Goal: Check status: Check status

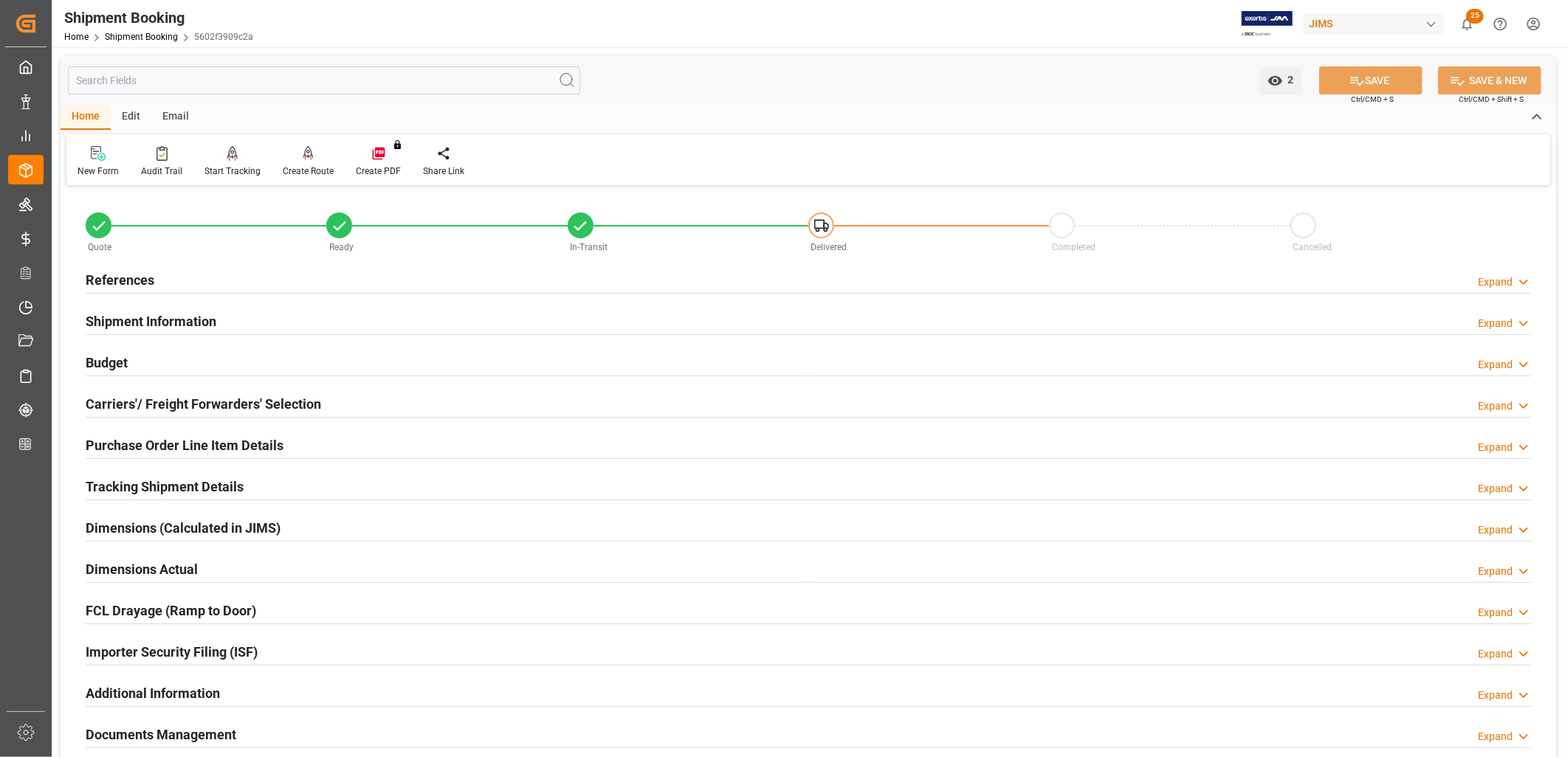
click at [118, 277] on h2 "References" at bounding box center [119, 280] width 68 height 20
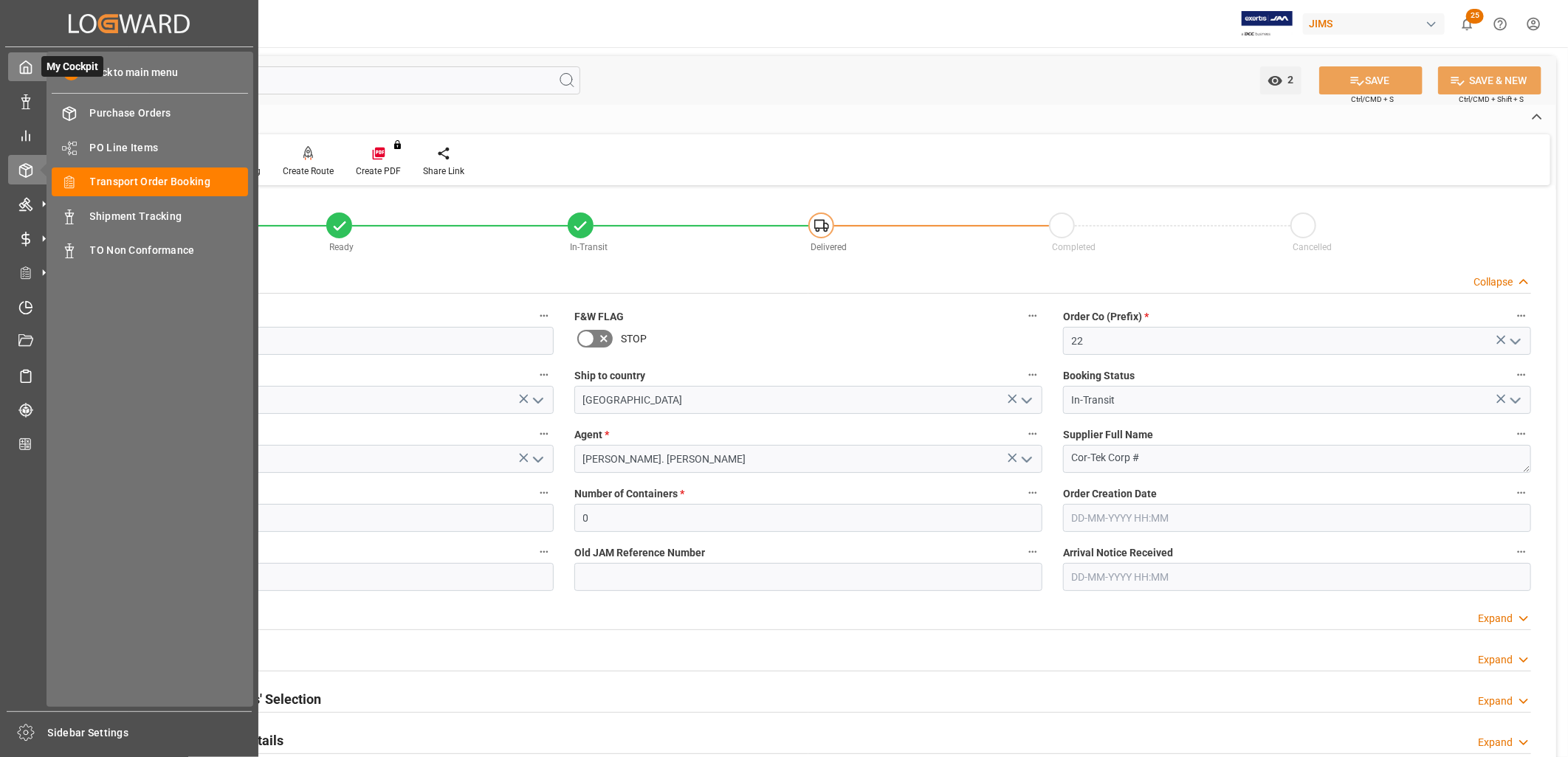
click at [23, 70] on icon at bounding box center [25, 67] width 14 height 14
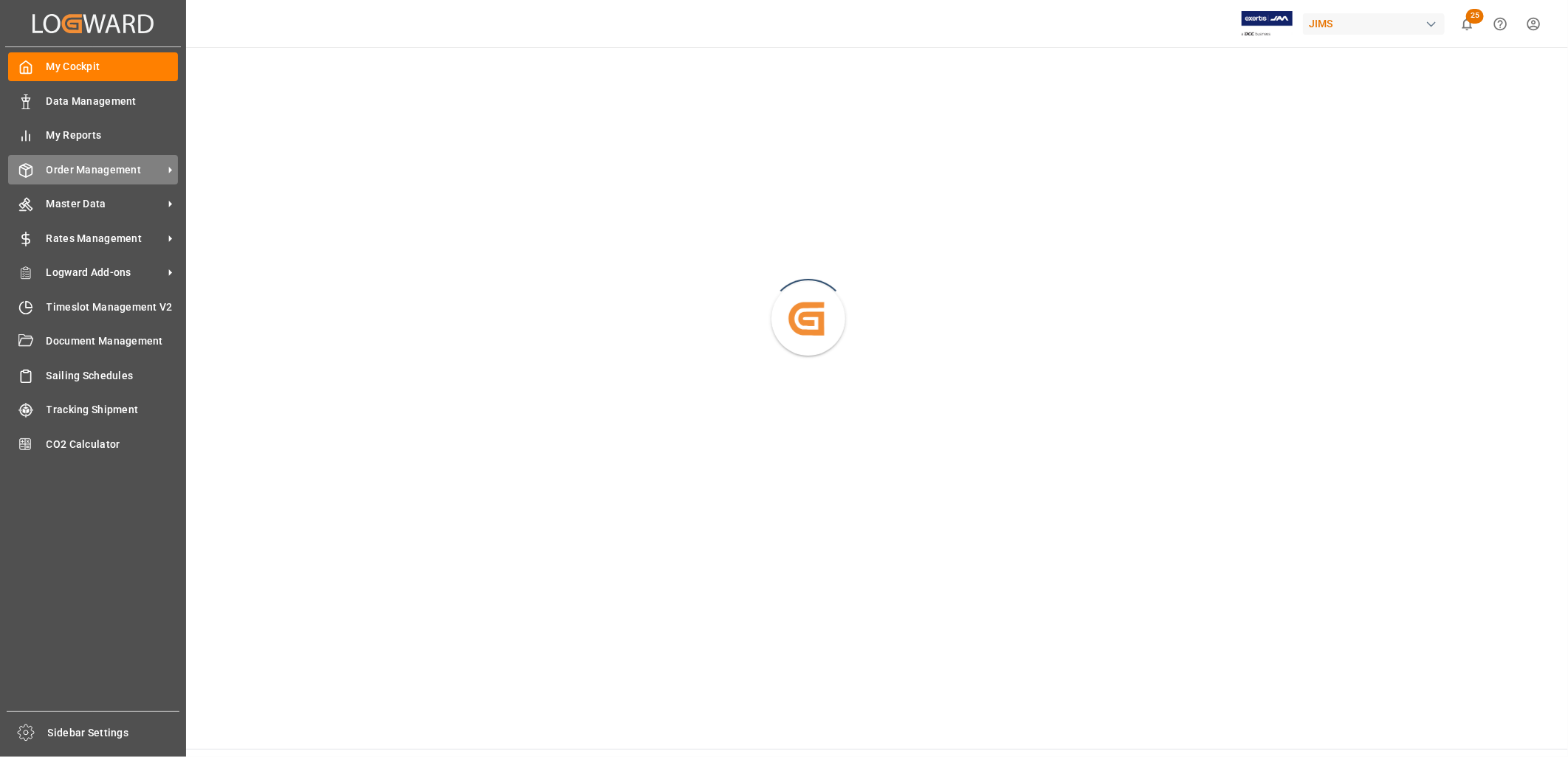
click at [132, 166] on span "Order Management" at bounding box center [105, 170] width 116 height 15
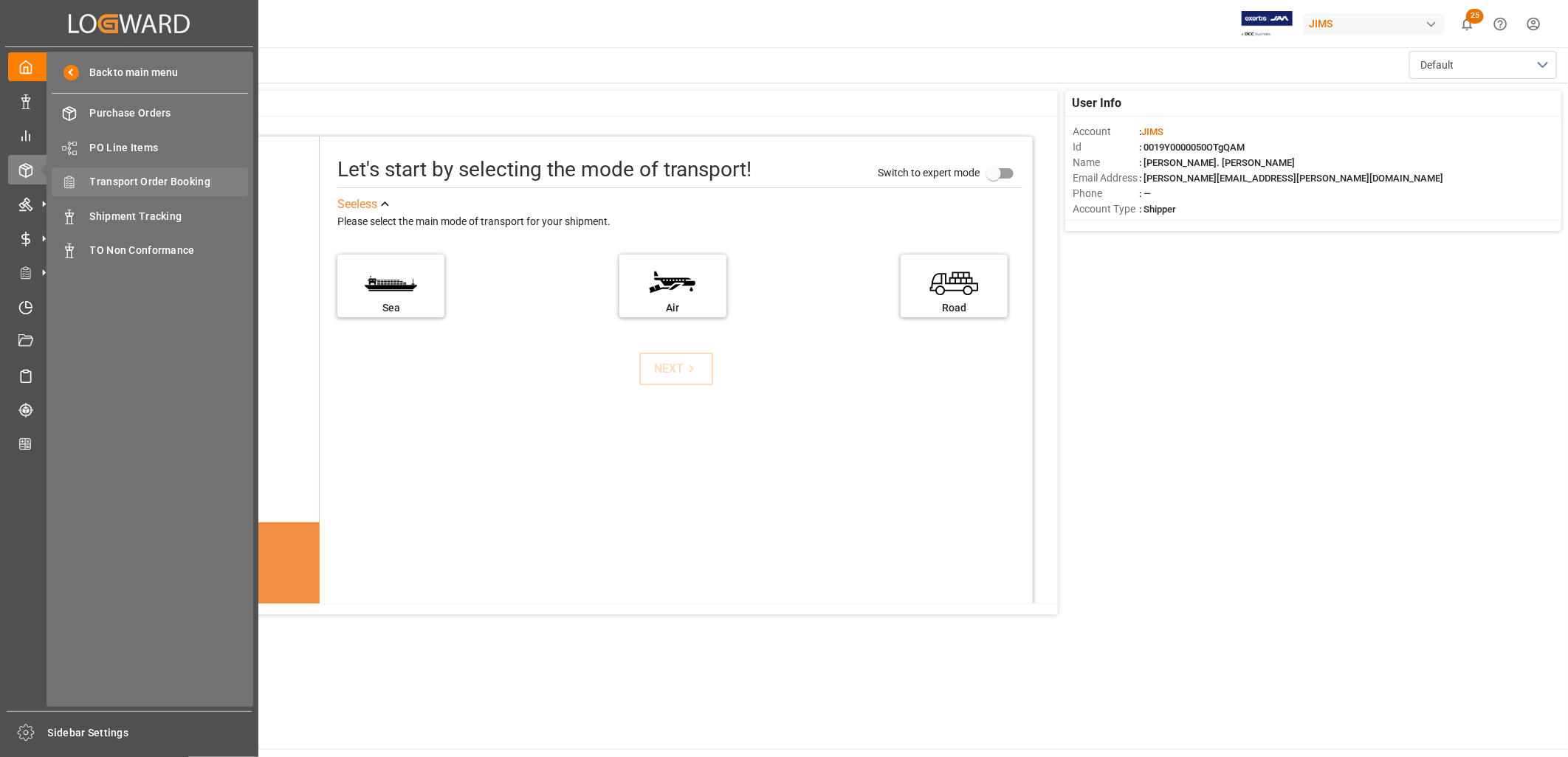
click at [176, 180] on span "Transport Order Booking" at bounding box center [170, 181] width 159 height 15
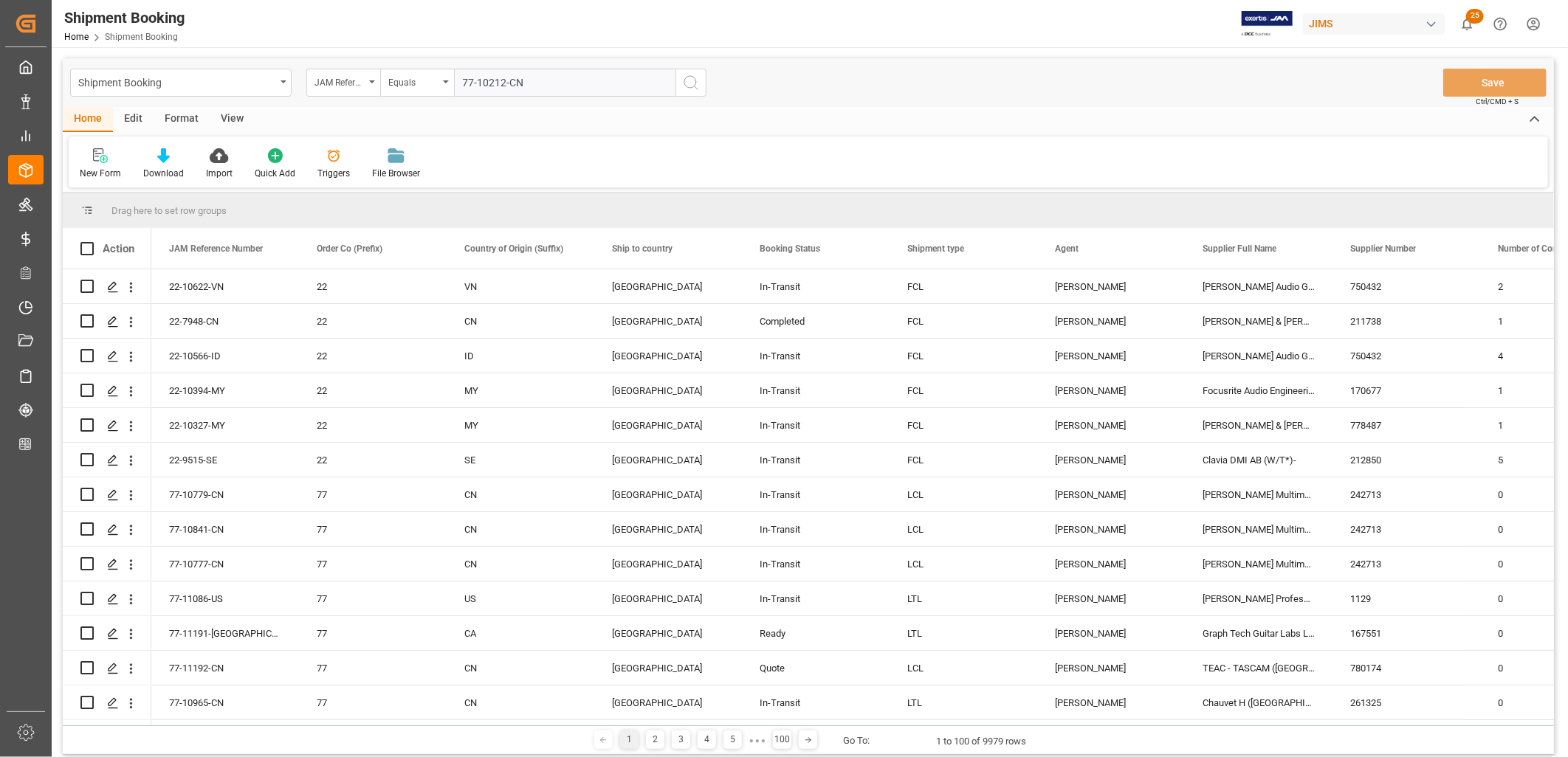
type input "77-10212-CN"
click at [684, 82] on circle "search button" at bounding box center [690, 82] width 12 height 12
